Goal: Transaction & Acquisition: Book appointment/travel/reservation

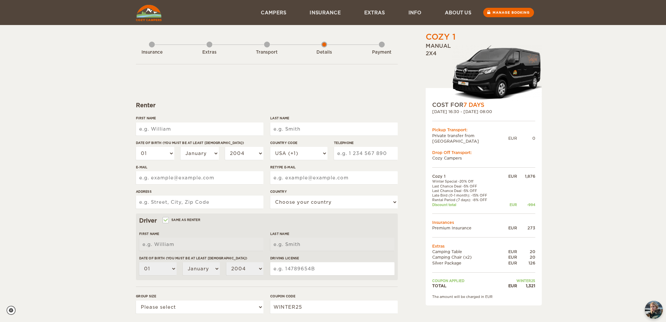
scroll to position [100, 0]
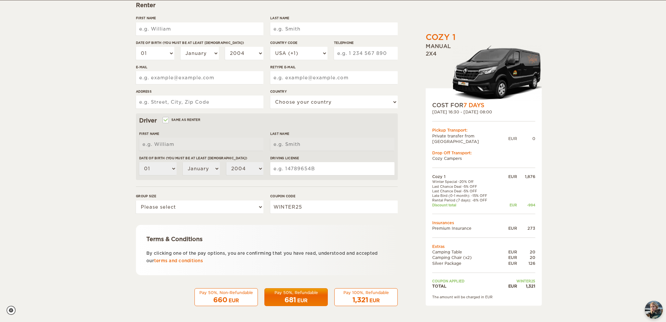
drag, startPoint x: 446, startPoint y: 105, endPoint x: 467, endPoint y: 202, distance: 99.5
click at [467, 202] on div "COST FOR 7 Days [DATE] 16:30 - [DATE] 08:00 Pickup Transport: Private transfer …" at bounding box center [484, 197] width 116 height 218
click at [467, 208] on td at bounding box center [483, 214] width 103 height 13
drag, startPoint x: 465, startPoint y: 195, endPoint x: 456, endPoint y: 181, distance: 16.5
click at [456, 181] on tbody "Cozy 1 EUR 1,876 Winter Special -20% Off Last Chance Deal -5% OFF Last Chance D…" at bounding box center [483, 231] width 103 height 115
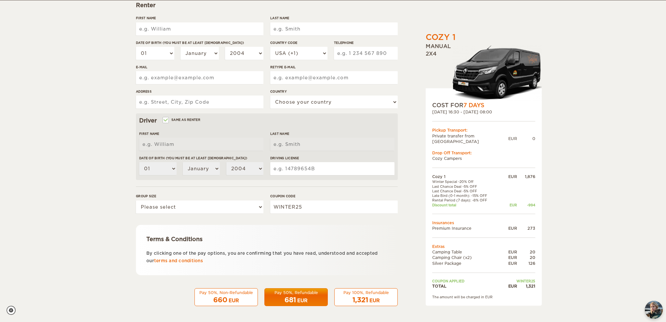
click at [456, 184] on td "Last Chance Deal -5% OFF" at bounding box center [466, 186] width 69 height 5
drag, startPoint x: 454, startPoint y: 185, endPoint x: 448, endPoint y: 179, distance: 9.2
click at [448, 179] on tbody "Cozy 1 EUR 1,876 Winter Special -20% Off Last Chance Deal -5% OFF Last Chance D…" at bounding box center [483, 231] width 103 height 115
click at [448, 184] on td "Last Chance Deal -5% OFF" at bounding box center [466, 186] width 69 height 5
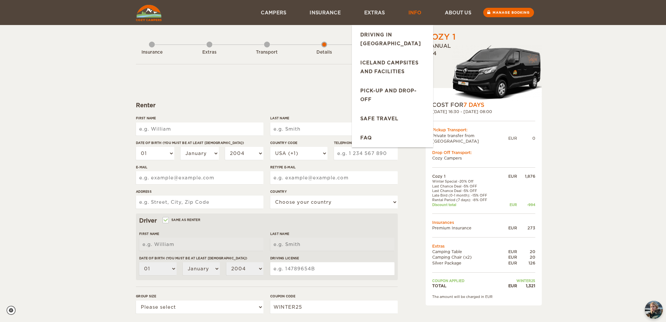
click at [414, 14] on link "Info" at bounding box center [415, 12] width 36 height 25
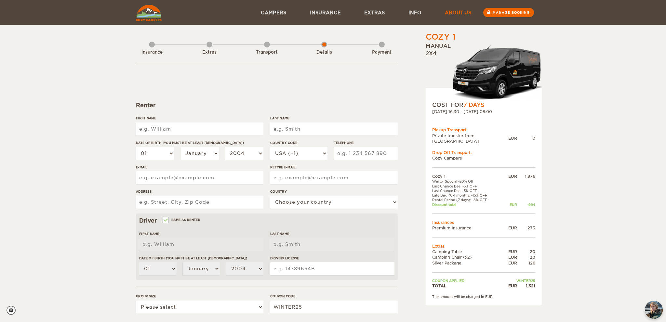
click at [451, 15] on link "About us" at bounding box center [458, 12] width 50 height 25
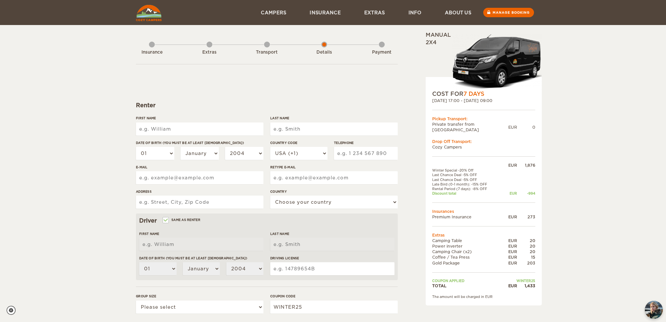
click at [155, 16] on img at bounding box center [149, 13] width 26 height 16
